Goal: Book appointment/travel/reservation

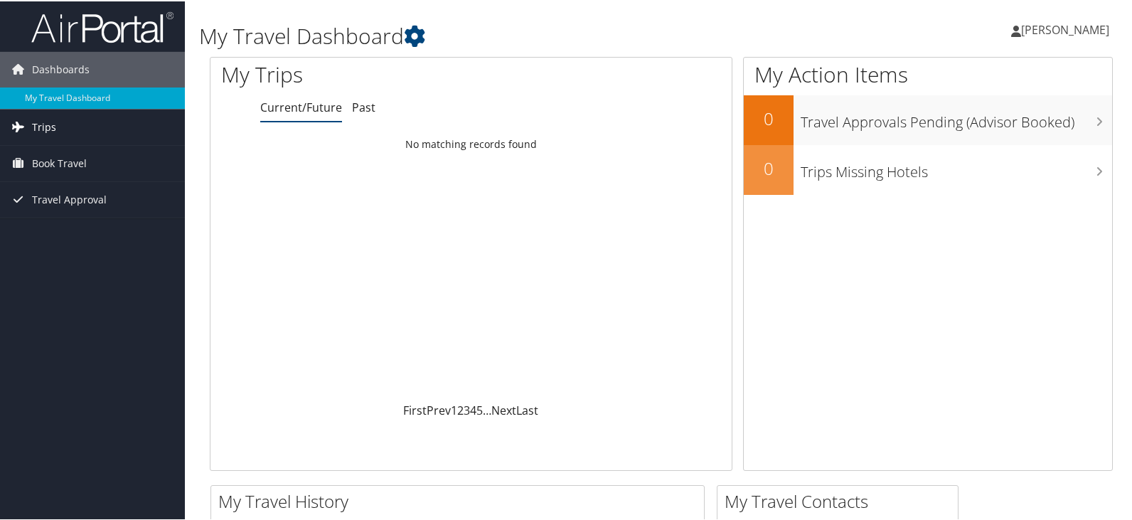
click at [53, 125] on span "Trips" at bounding box center [44, 126] width 24 height 36
click at [58, 227] on span "Book Travel" at bounding box center [59, 226] width 55 height 36
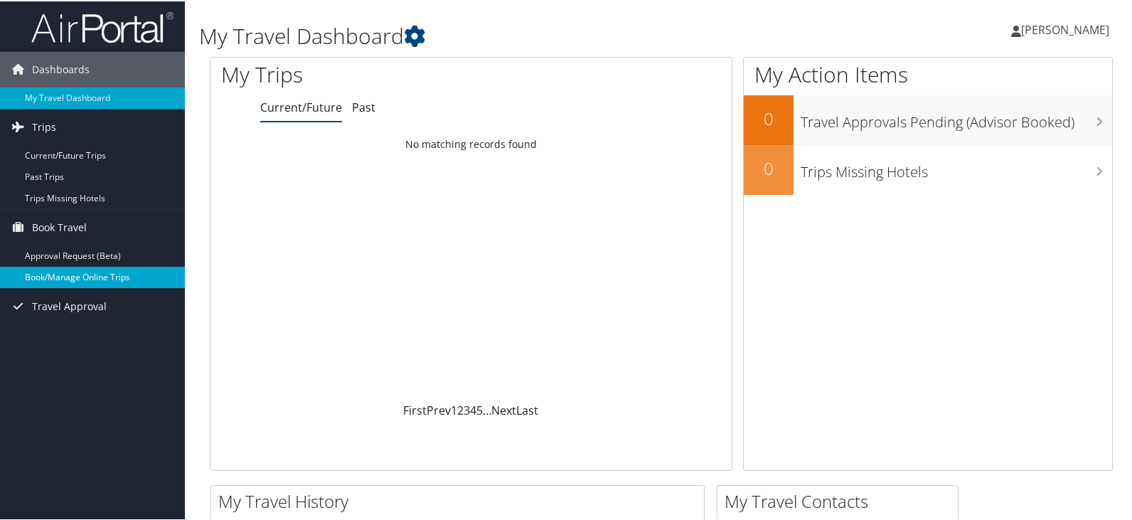
click at [55, 277] on link "Book/Manage Online Trips" at bounding box center [92, 275] width 185 height 21
